Goal: Task Accomplishment & Management: Complete application form

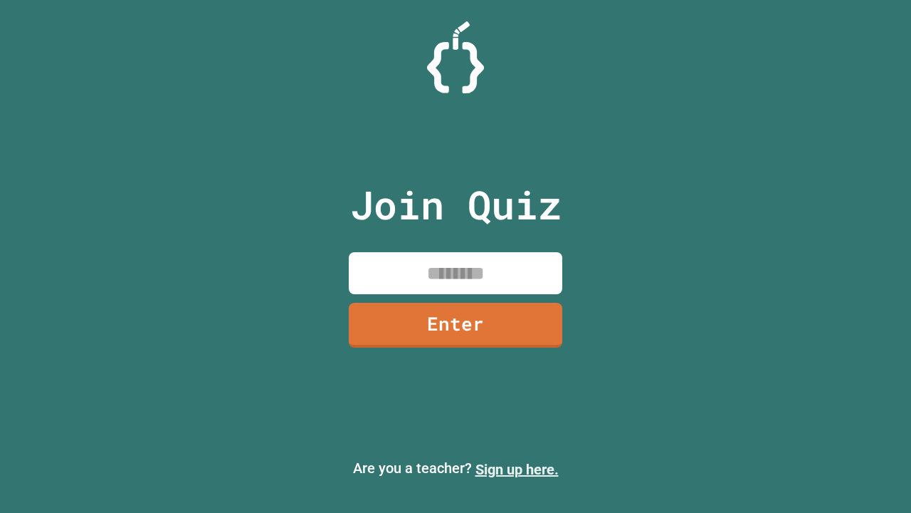
click at [517, 469] on link "Sign up here." at bounding box center [517, 469] width 83 height 17
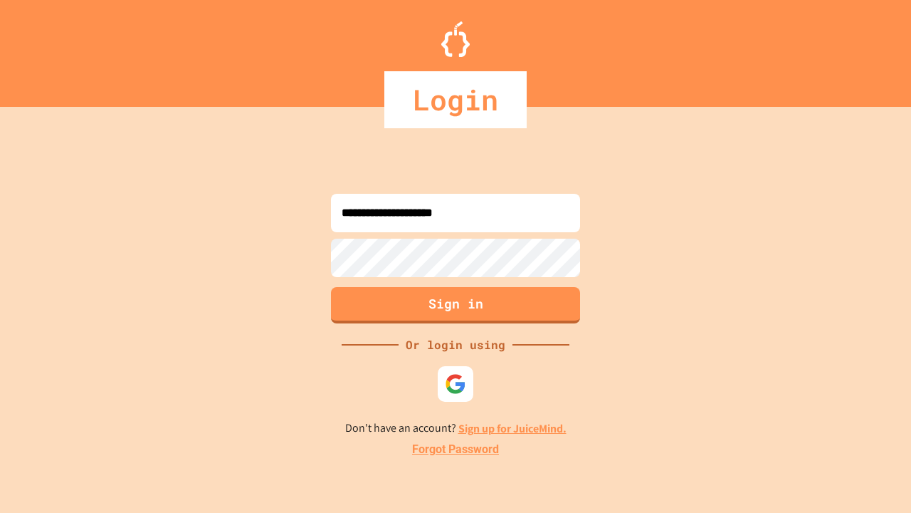
type input "**********"
